Goal: Task Accomplishment & Management: Manage account settings

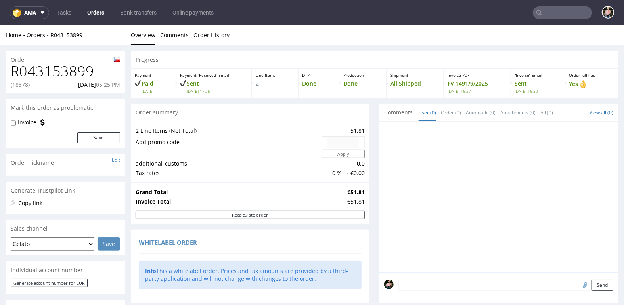
scroll to position [411, 0]
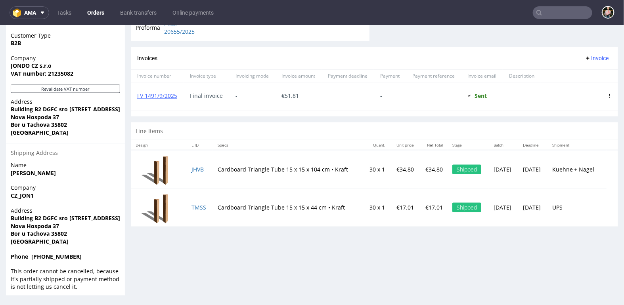
click at [548, 8] on input "text" at bounding box center [562, 12] width 59 height 13
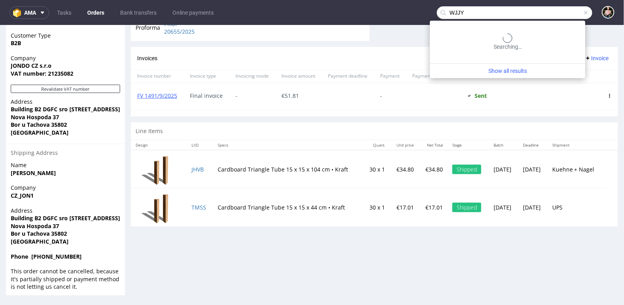
type input "WJJY"
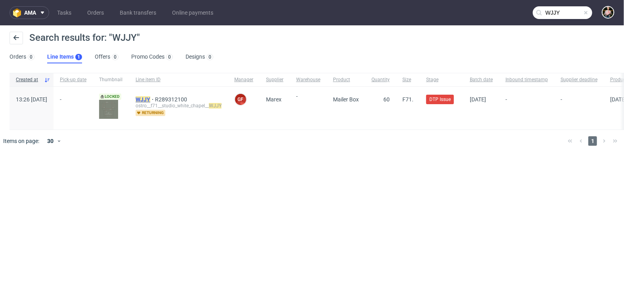
click at [150, 101] on mark "WJJY" at bounding box center [143, 99] width 15 height 6
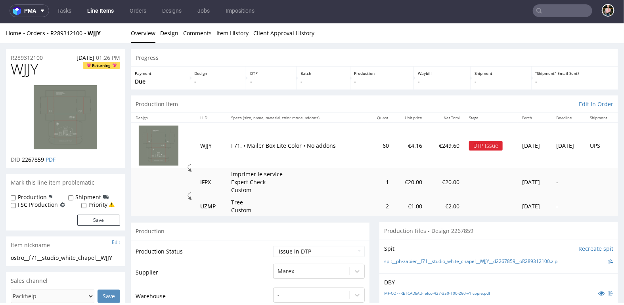
click at [65, 29] on div "Home Orders R289312100 WJJY" at bounding box center [65, 33] width 119 height 8
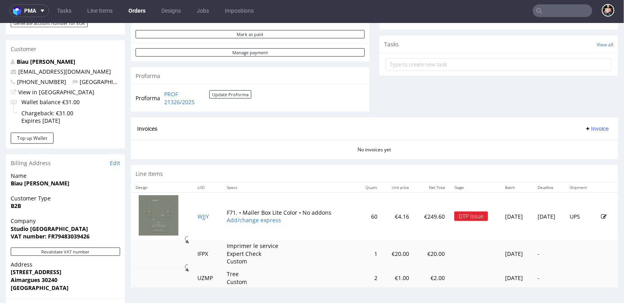
scroll to position [257, 0]
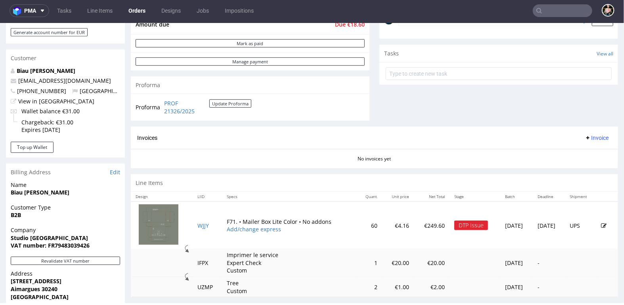
click at [602, 223] on icon at bounding box center [605, 226] width 6 height 6
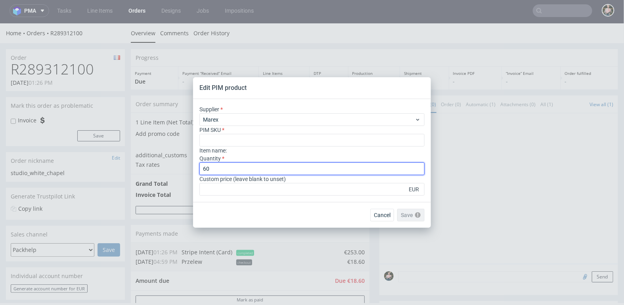
click at [236, 168] on input "60" at bounding box center [311, 169] width 225 height 13
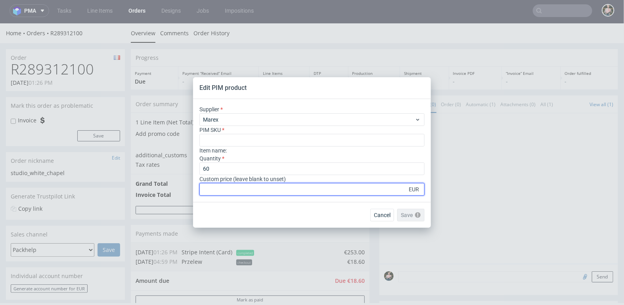
click at [230, 189] on input "number" at bounding box center [311, 189] width 225 height 13
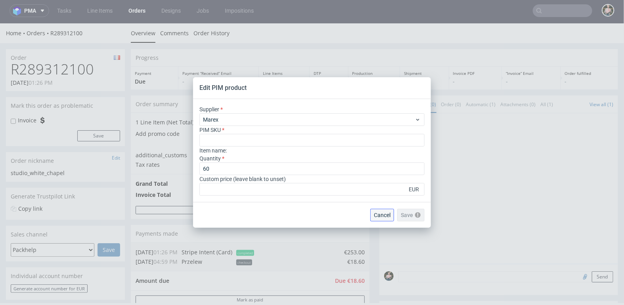
click at [378, 215] on span "Cancel" at bounding box center [382, 216] width 17 height 6
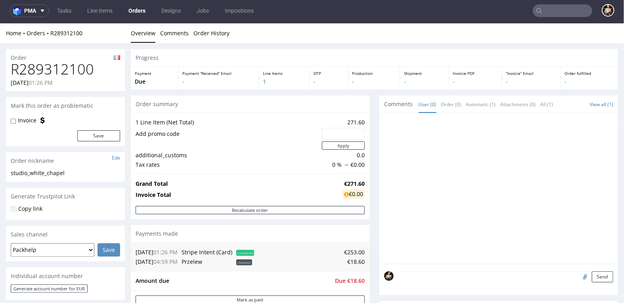
scroll to position [232, 0]
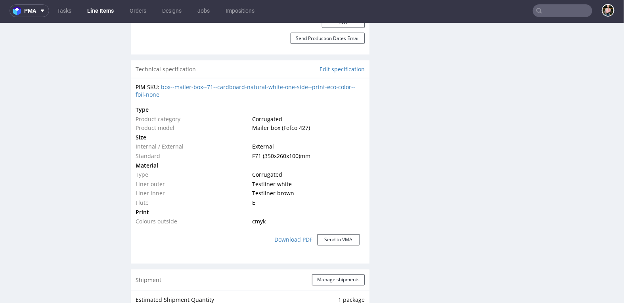
scroll to position [570, 0]
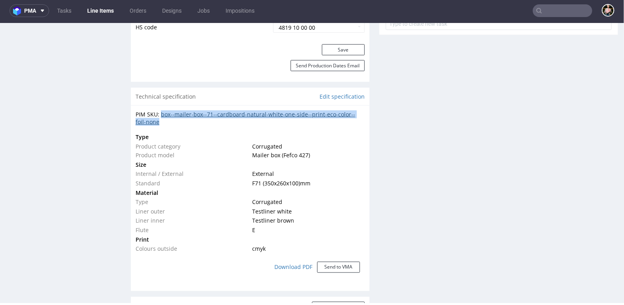
drag, startPoint x: 170, startPoint y: 120, endPoint x: 161, endPoint y: 112, distance: 11.5
click at [162, 112] on div "PIM SKU: box--mailer-box--71--cardboard-natural-white-one-side--print-eco-color…" at bounding box center [250, 117] width 229 height 15
copy link "box--mailer-box--71--cardboard-natural-white-one-side--print-eco-color--foil-no…"
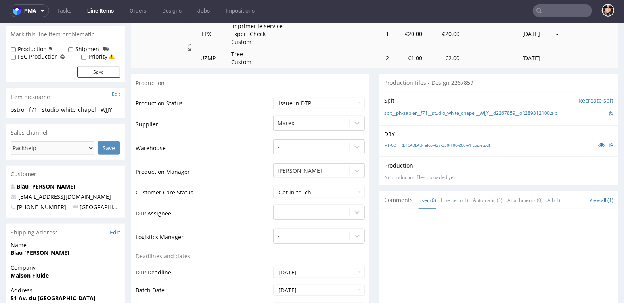
scroll to position [0, 0]
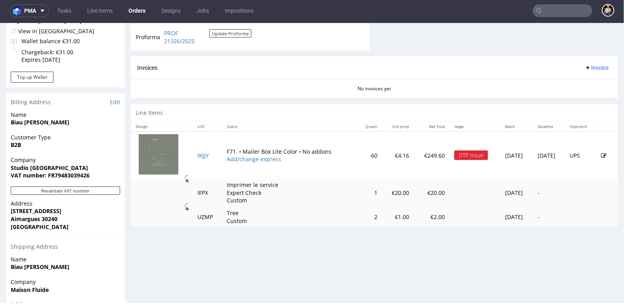
scroll to position [330, 0]
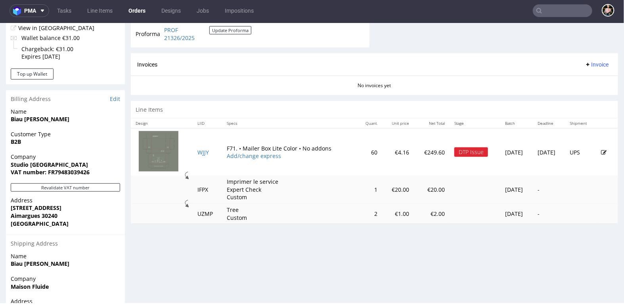
click at [602, 148] on link at bounding box center [605, 152] width 6 height 8
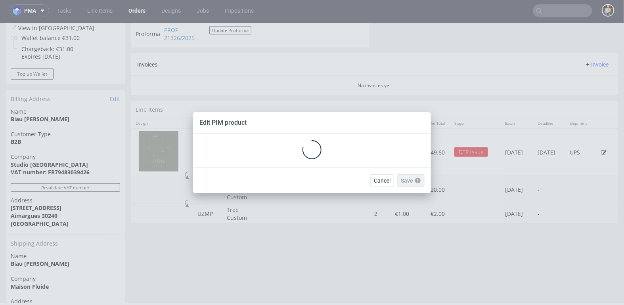
scroll to position [0, 0]
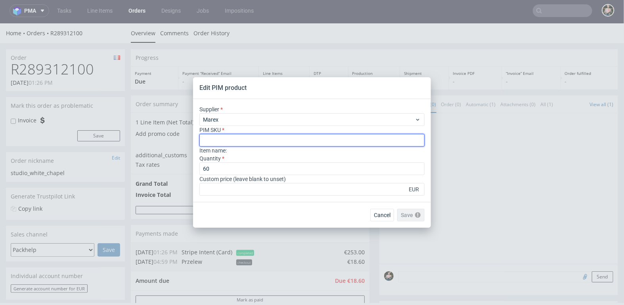
click at [239, 140] on input "text" at bounding box center [311, 140] width 225 height 13
type input "box--mailer-box--71--cardboard-natural-white-one-side--print-eco-color--foil-no…"
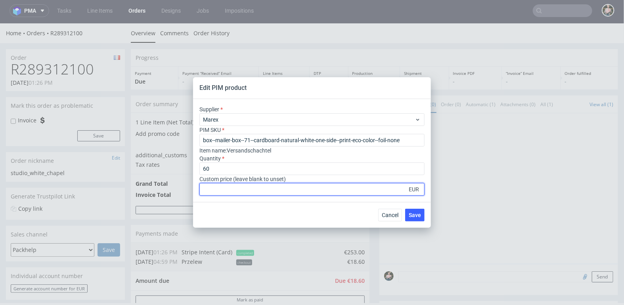
click at [220, 190] on input "number" at bounding box center [311, 189] width 225 height 13
type input "1"
type input "4.09"
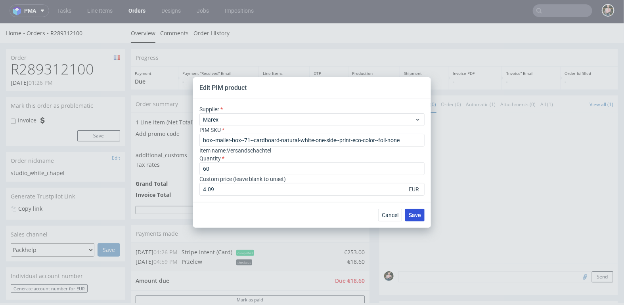
click at [417, 213] on span "Save" at bounding box center [415, 216] width 12 height 6
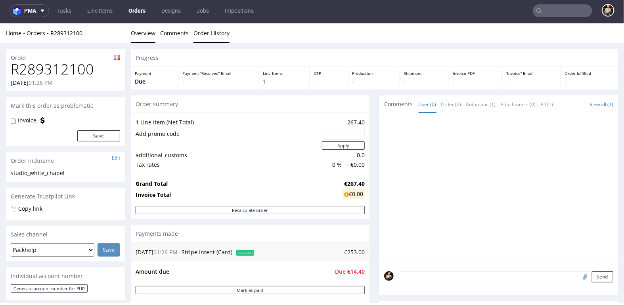
click at [218, 33] on link "Order History" at bounding box center [212, 32] width 36 height 19
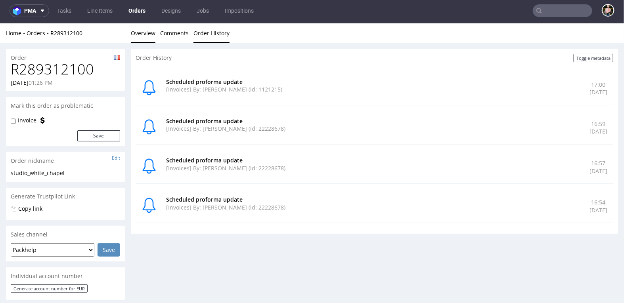
click at [143, 36] on link "Overview" at bounding box center [143, 32] width 25 height 19
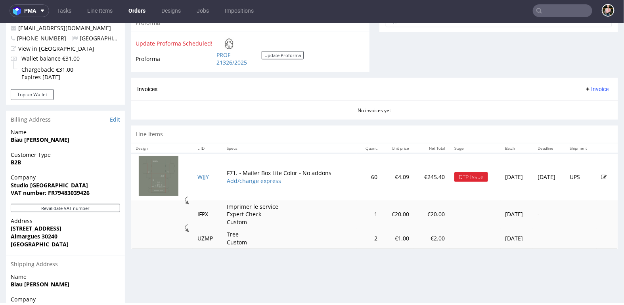
scroll to position [297, 0]
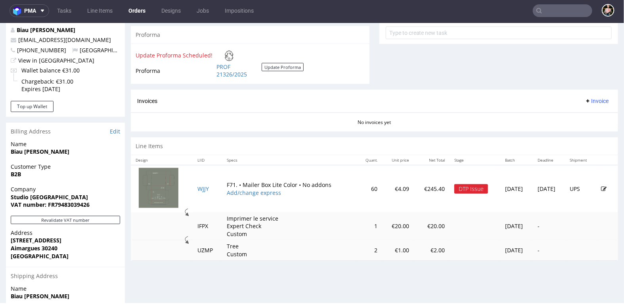
click at [602, 186] on icon at bounding box center [605, 189] width 6 height 6
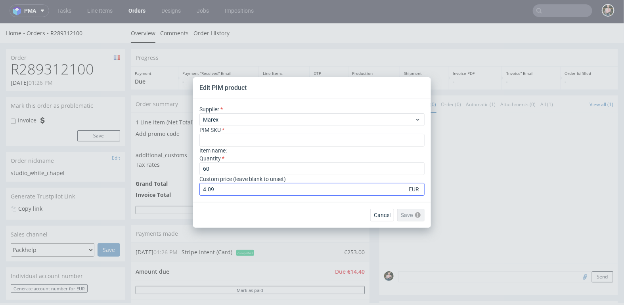
click at [232, 187] on input "4.09" at bounding box center [311, 189] width 225 height 13
type input "4.00"
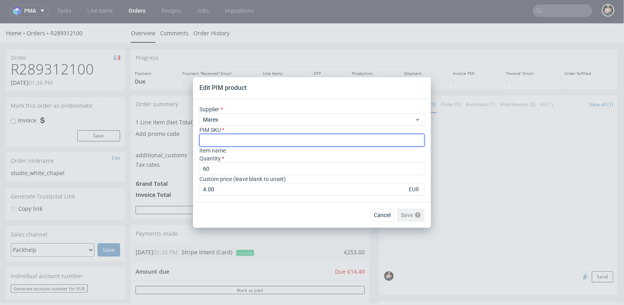
click at [236, 139] on input "text" at bounding box center [311, 140] width 225 height 13
paste input "box--mailer-box--71--cardboard-natural-white-one-side--print-eco-color--foil-no…"
type input "box--mailer-box--71--cardboard-natural-white-one-side--print-eco-color--foil-no…"
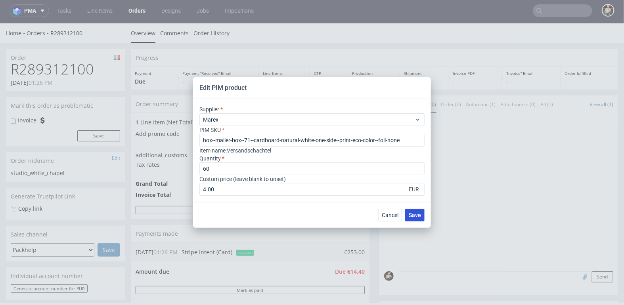
click at [419, 215] on span "Save" at bounding box center [415, 216] width 12 height 6
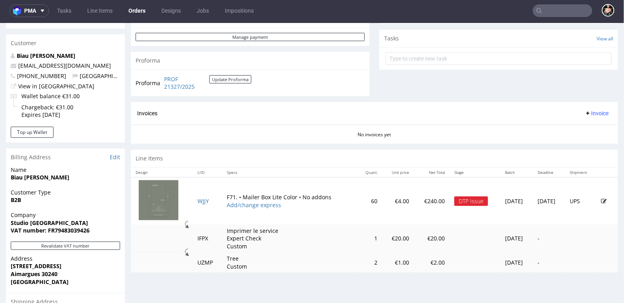
scroll to position [270, 0]
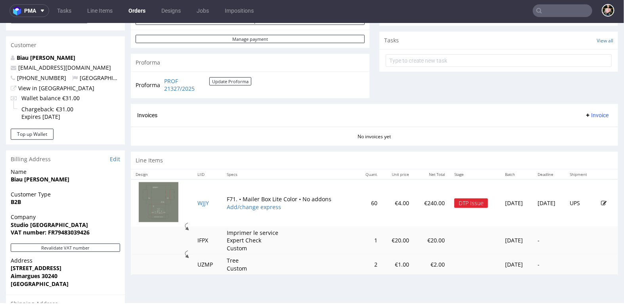
click at [602, 200] on icon at bounding box center [605, 203] width 6 height 6
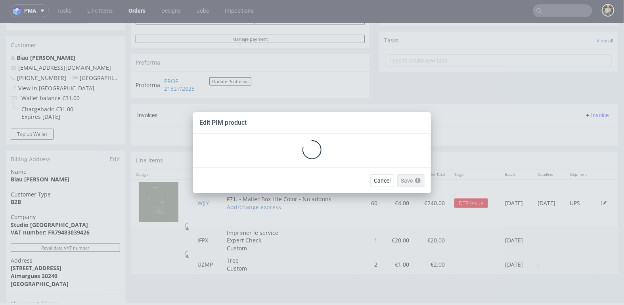
scroll to position [0, 0]
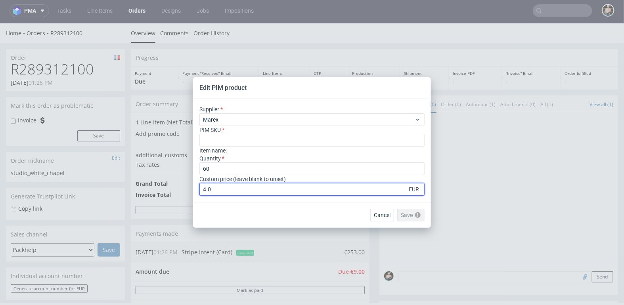
click at [240, 188] on input "4.0" at bounding box center [311, 189] width 225 height 13
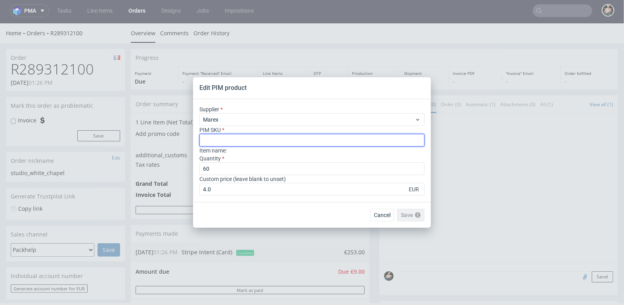
click at [220, 140] on input "text" at bounding box center [311, 140] width 225 height 13
paste input "box--mailer-box--71--cardboard-natural-white-one-side--print-eco-color--foil-no…"
type input "box--mailer-box--71--cardboard-natural-white-one-side--print-eco-color--foil-no…"
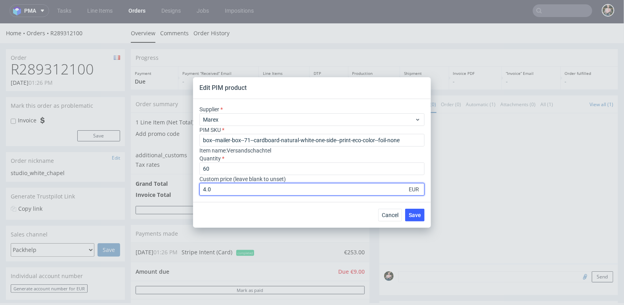
drag, startPoint x: 216, startPoint y: 192, endPoint x: 188, endPoint y: 191, distance: 27.4
click at [188, 192] on div "Edit PIM product Supplier Marex PIM SKU box--mailer-box--71--cardboard-natural-…" at bounding box center [312, 152] width 624 height 305
type input "3.90"
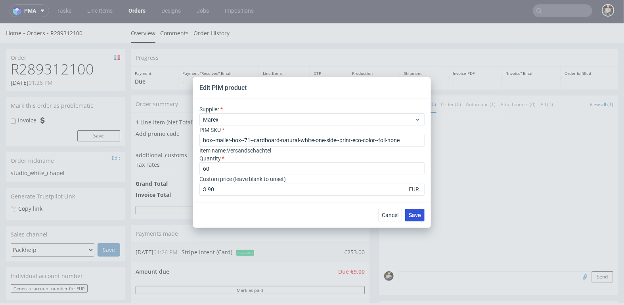
click at [418, 216] on span "Save" at bounding box center [415, 216] width 12 height 6
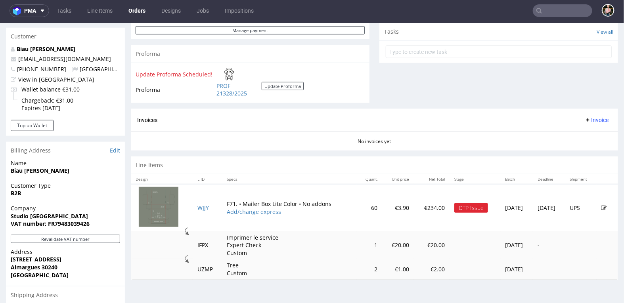
scroll to position [311, 0]
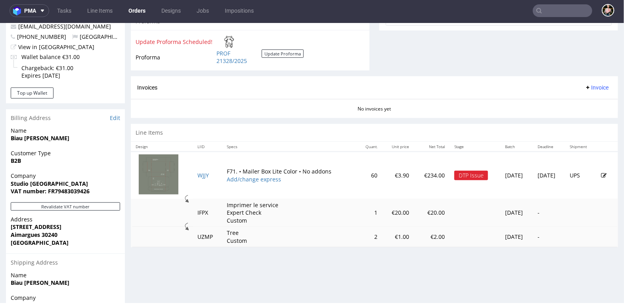
click at [602, 173] on icon at bounding box center [605, 176] width 6 height 6
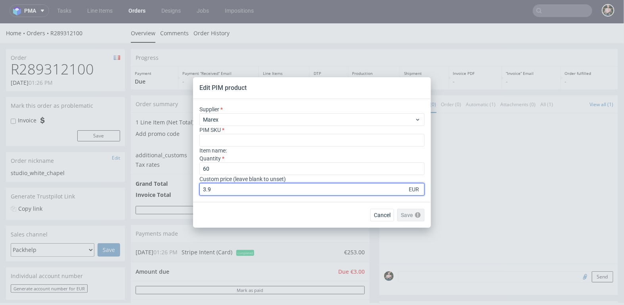
click at [221, 190] on input "3.9" at bounding box center [311, 189] width 225 height 13
type input "3.8"
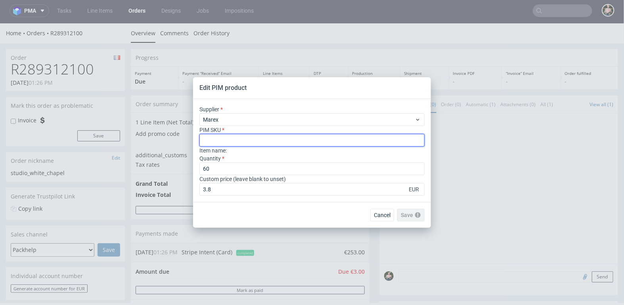
click at [208, 143] on input "text" at bounding box center [311, 140] width 225 height 13
paste input "box--mailer-box--71--cardboard-natural-white-one-side--print-eco-color--foil-no…"
type input "box--mailer-box--71--cardboard-natural-white-one-side--print-eco-color--foil-no…"
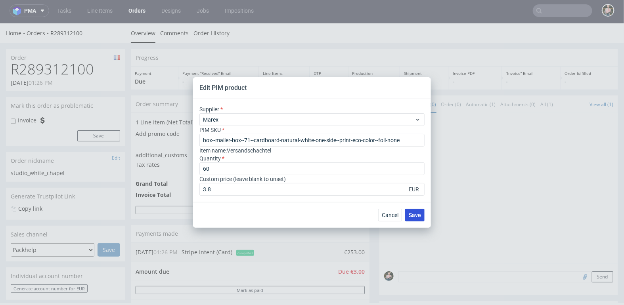
click at [418, 215] on span "Save" at bounding box center [415, 216] width 12 height 6
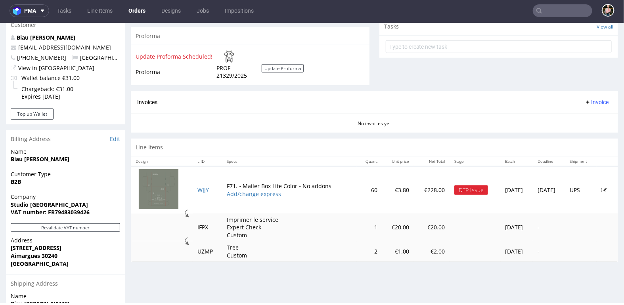
scroll to position [326, 0]
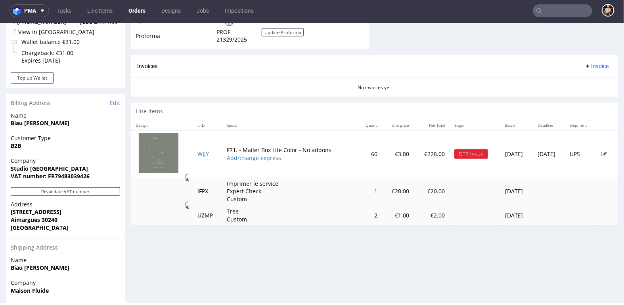
click at [602, 152] on icon at bounding box center [605, 154] width 6 height 6
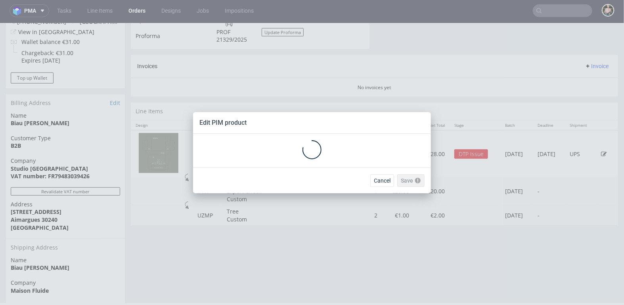
scroll to position [0, 0]
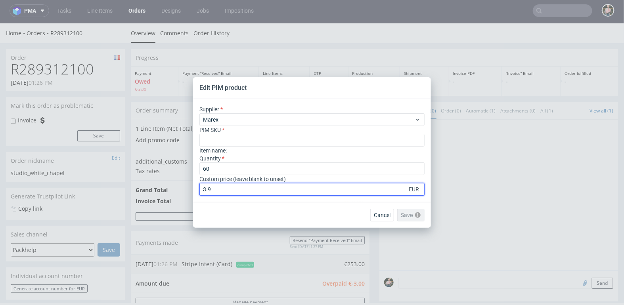
click at [231, 190] on input "3.9" at bounding box center [311, 189] width 225 height 13
type input "3.85"
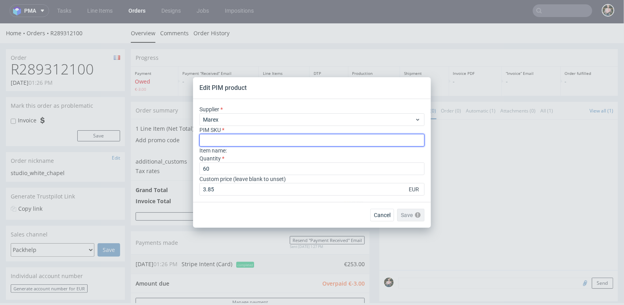
click at [216, 143] on input "text" at bounding box center [311, 140] width 225 height 13
paste input "box--mailer-box--71--cardboard-natural-white-one-side--print-eco-color--foil-no…"
type input "box--mailer-box--71--cardboard-natural-white-one-side--print-eco-color--foil-no…"
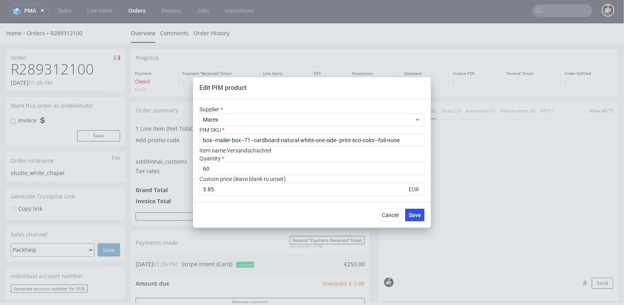
click at [418, 215] on span "Save" at bounding box center [415, 216] width 12 height 6
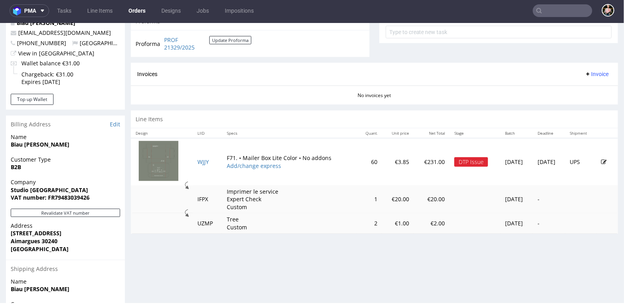
scroll to position [306, 0]
